Goal: Information Seeking & Learning: Find specific fact

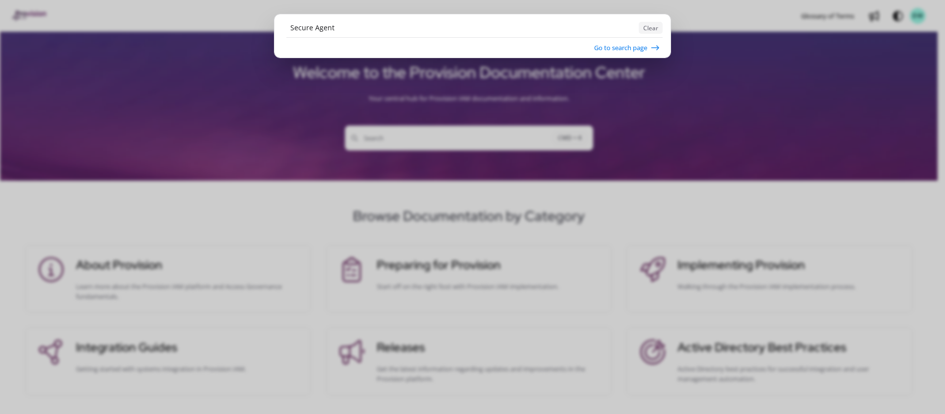
type input "Secure Agent"
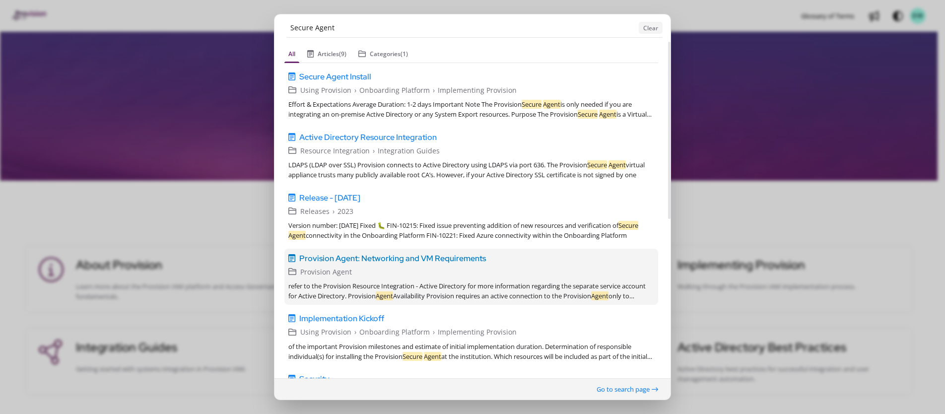
click at [398, 260] on span "Provision Agent: Networking and VM Requirements" at bounding box center [392, 258] width 187 height 12
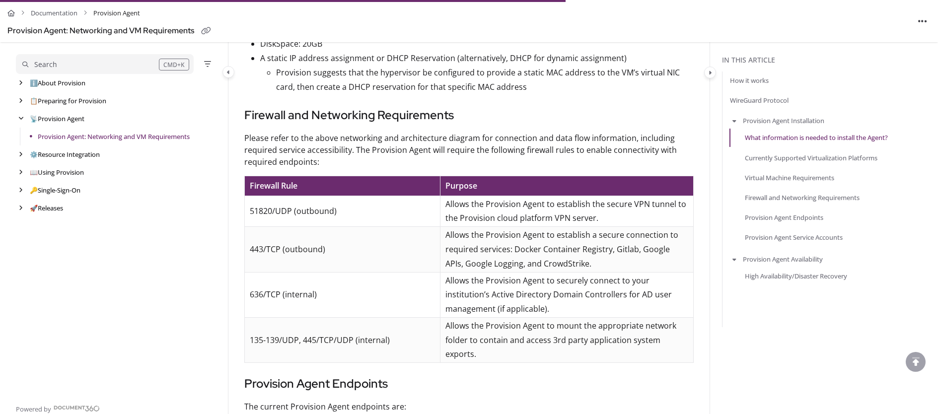
scroll to position [1418, 0]
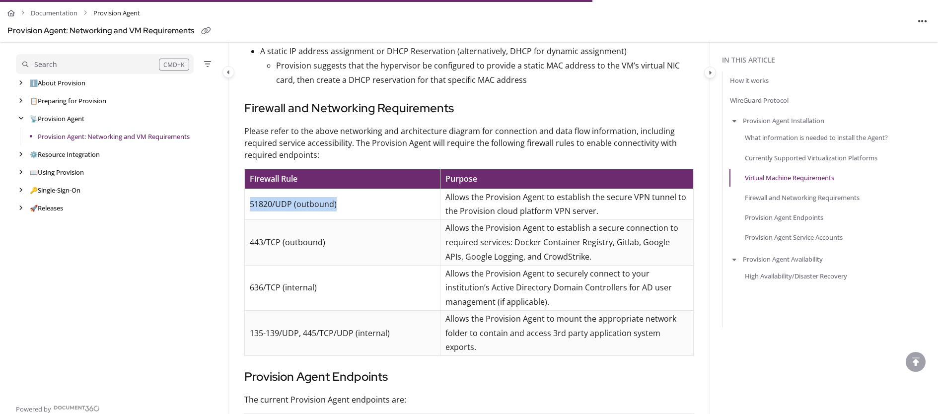
drag, startPoint x: 336, startPoint y: 190, endPoint x: 250, endPoint y: 191, distance: 86.4
click at [250, 197] on p "51820/UDP (outbound)" at bounding box center [342, 204] width 185 height 14
copy p "51820/UDP (outbound)"
click at [362, 145] on p "Please refer to the above networking and architecture diagram for connection an…" at bounding box center [468, 143] width 449 height 36
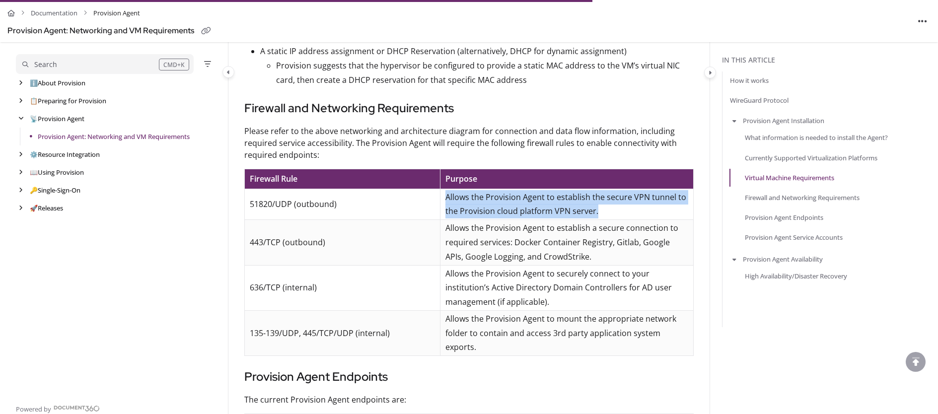
drag, startPoint x: 445, startPoint y: 184, endPoint x: 595, endPoint y: 193, distance: 149.7
click at [595, 193] on p "Allows the Provision Agent to establish the secure VPN tunnel to the Provision …" at bounding box center [566, 204] width 243 height 29
copy p "Allows the Provision Agent to establish the secure VPN tunnel to the Provision …"
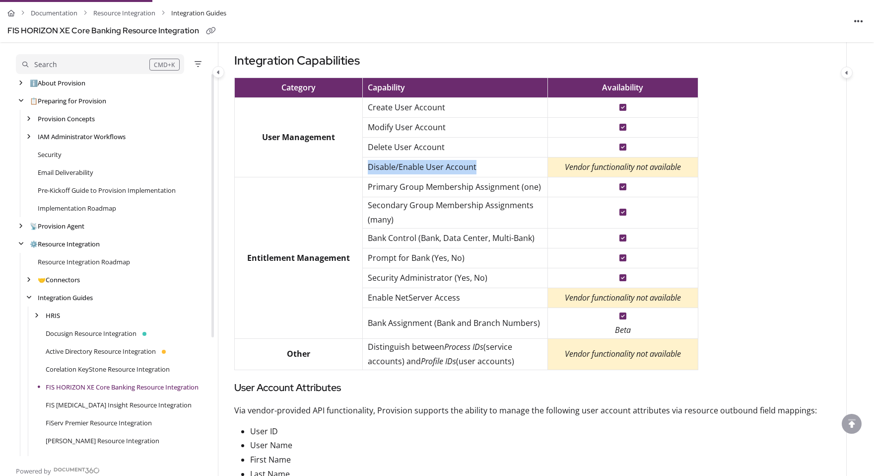
scroll to position [172, 0]
